Goal: Information Seeking & Learning: Learn about a topic

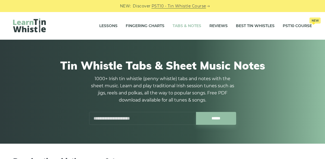
click at [143, 122] on input "text" at bounding box center [142, 118] width 107 height 13
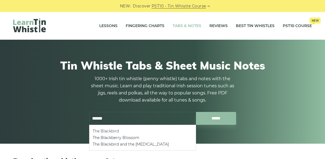
click at [130, 131] on li "The Blackbird" at bounding box center [143, 130] width 100 height 7
type input "**********"
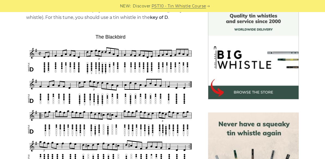
scroll to position [150, 0]
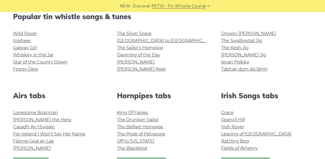
scroll to position [140, 0]
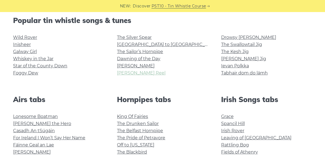
click at [143, 71] on link "[PERSON_NAME] Reel" at bounding box center [141, 72] width 49 height 5
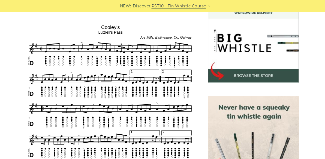
scroll to position [164, 0]
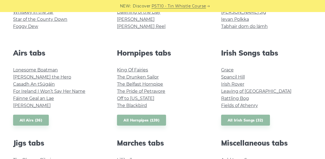
scroll to position [188, 0]
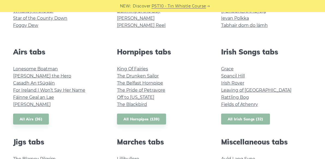
click at [241, 118] on link "All Irish Songs (32)" at bounding box center [245, 118] width 49 height 11
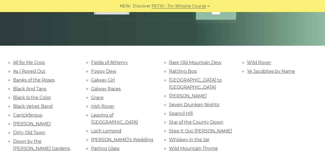
scroll to position [98, 0]
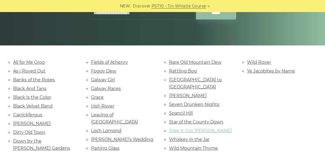
click at [180, 128] on link "Step It Out Mary" at bounding box center [200, 130] width 63 height 5
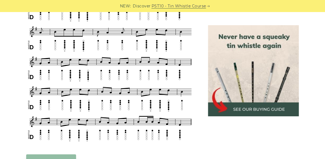
scroll to position [236, 0]
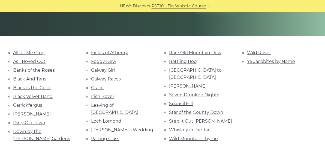
scroll to position [109, 0]
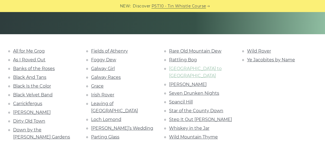
click at [195, 67] on link "[GEOGRAPHIC_DATA] to [GEOGRAPHIC_DATA]" at bounding box center [195, 72] width 53 height 12
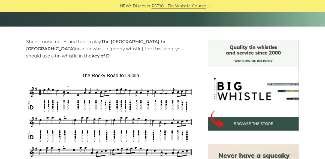
scroll to position [118, 0]
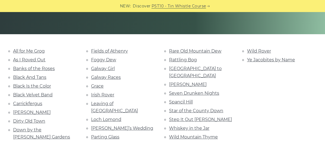
click at [207, 47] on li "Rare Old Mountain Dew" at bounding box center [201, 50] width 65 height 7
click at [207, 52] on link "Rare Old Mountain Dew" at bounding box center [195, 50] width 52 height 5
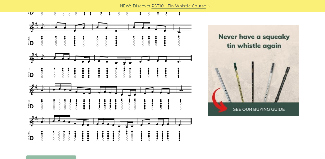
scroll to position [239, 0]
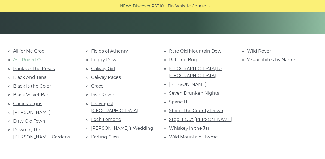
click at [43, 60] on link "As I Roved Out" at bounding box center [29, 59] width 32 height 5
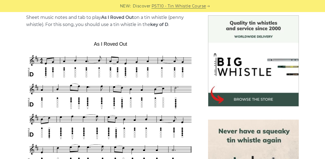
scroll to position [142, 0]
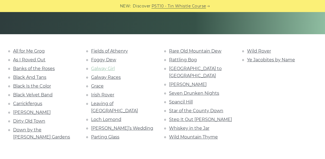
click at [106, 69] on link "Galway Girl" at bounding box center [103, 68] width 24 height 5
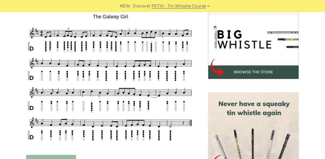
scroll to position [171, 0]
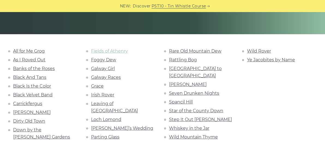
click at [118, 51] on link "Fields of Athenry" at bounding box center [109, 50] width 37 height 5
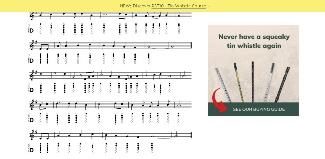
scroll to position [247, 0]
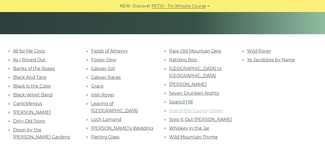
click at [183, 108] on link "Star of the County Down" at bounding box center [196, 110] width 54 height 5
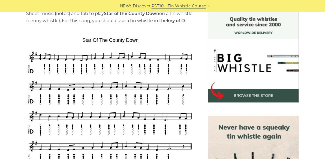
scroll to position [145, 0]
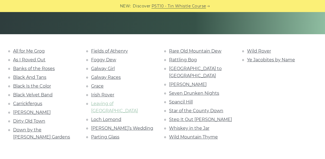
click at [126, 102] on link "Leaving of [GEOGRAPHIC_DATA]" at bounding box center [114, 107] width 47 height 12
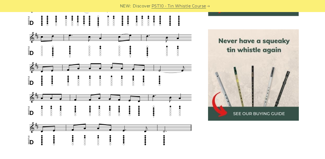
scroll to position [232, 0]
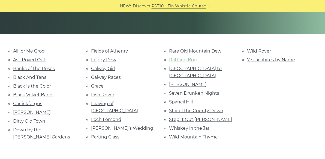
click at [191, 58] on link "Rattling Bog" at bounding box center [183, 59] width 28 height 5
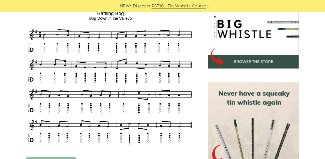
scroll to position [179, 0]
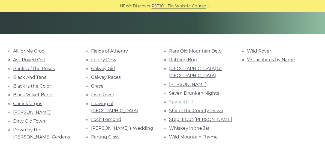
click at [189, 99] on link "Spancil Hill" at bounding box center [181, 101] width 24 height 5
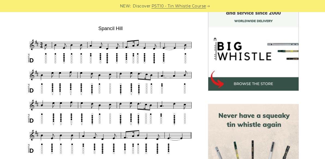
scroll to position [157, 0]
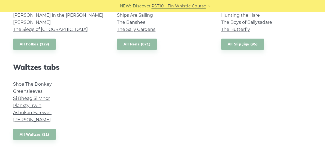
scroll to position [443, 0]
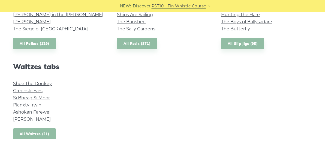
click at [46, 131] on link "All Waltzes (21)" at bounding box center [34, 133] width 43 height 11
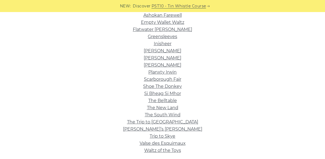
scroll to position [152, 0]
click at [165, 88] on link "Shoe The Donkey" at bounding box center [162, 85] width 39 height 5
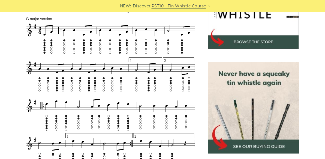
scroll to position [199, 0]
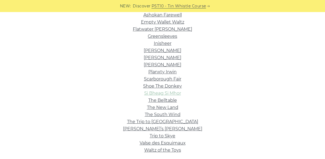
click at [170, 91] on link "Si­ Bheag Si­ Mhor" at bounding box center [162, 92] width 37 height 5
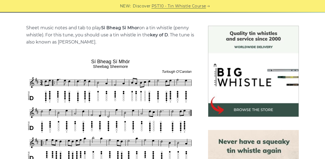
scroll to position [132, 0]
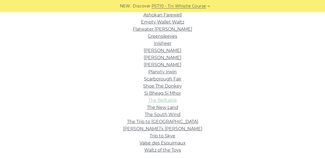
click at [169, 101] on link "The Belltable" at bounding box center [162, 99] width 29 height 5
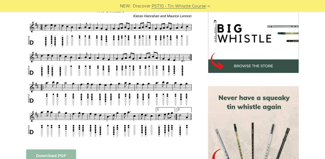
scroll to position [175, 0]
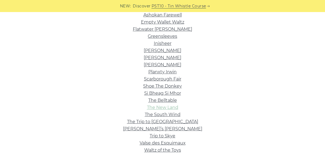
click at [175, 105] on link "The New Land" at bounding box center [162, 107] width 31 height 5
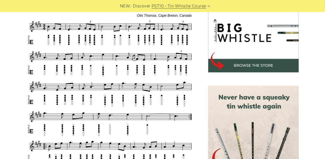
scroll to position [184, 0]
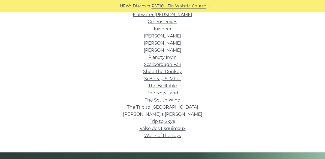
scroll to position [173, 0]
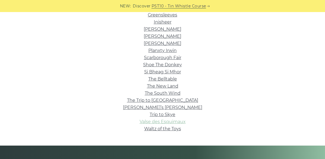
click at [170, 123] on link "Valse des Esquimaux" at bounding box center [163, 121] width 46 height 5
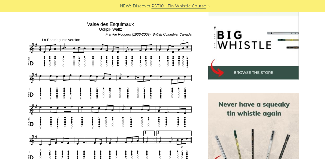
scroll to position [170, 0]
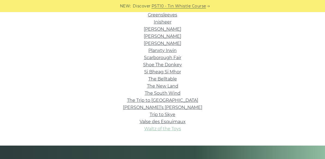
click link "Waltz of the Toys"
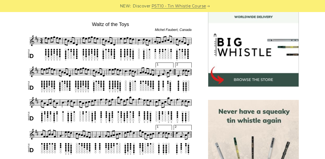
scroll to position [161, 0]
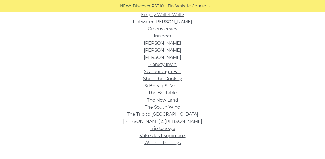
scroll to position [136, 0]
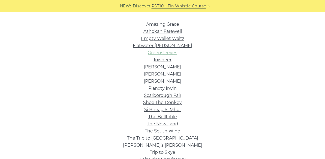
click at [172, 52] on link "Greensleeves" at bounding box center [162, 52] width 29 height 5
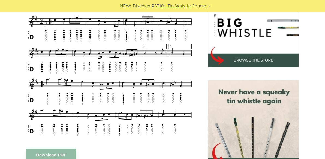
scroll to position [168, 0]
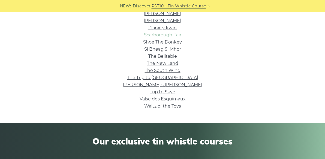
scroll to position [198, 0]
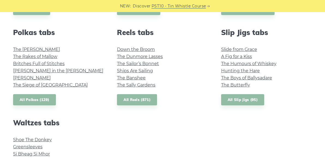
scroll to position [387, 0]
click at [146, 100] on link "All Reels (871)" at bounding box center [137, 99] width 40 height 11
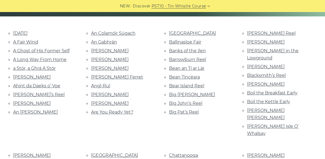
scroll to position [127, 0]
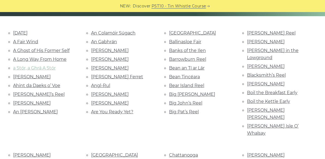
click at [48, 70] on link "a Stór, a Ghrá A Stór" at bounding box center [34, 67] width 43 height 5
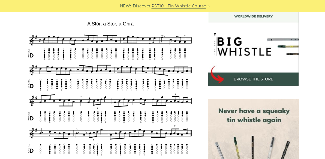
scroll to position [165, 0]
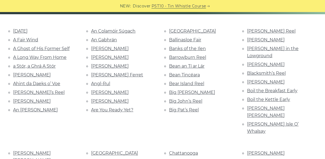
scroll to position [130, 0]
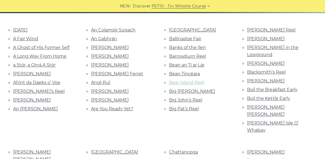
click at [180, 80] on link "Bear Island Reel" at bounding box center [186, 82] width 35 height 5
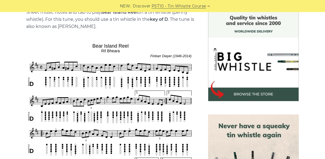
scroll to position [147, 0]
